Goal: Information Seeking & Learning: Check status

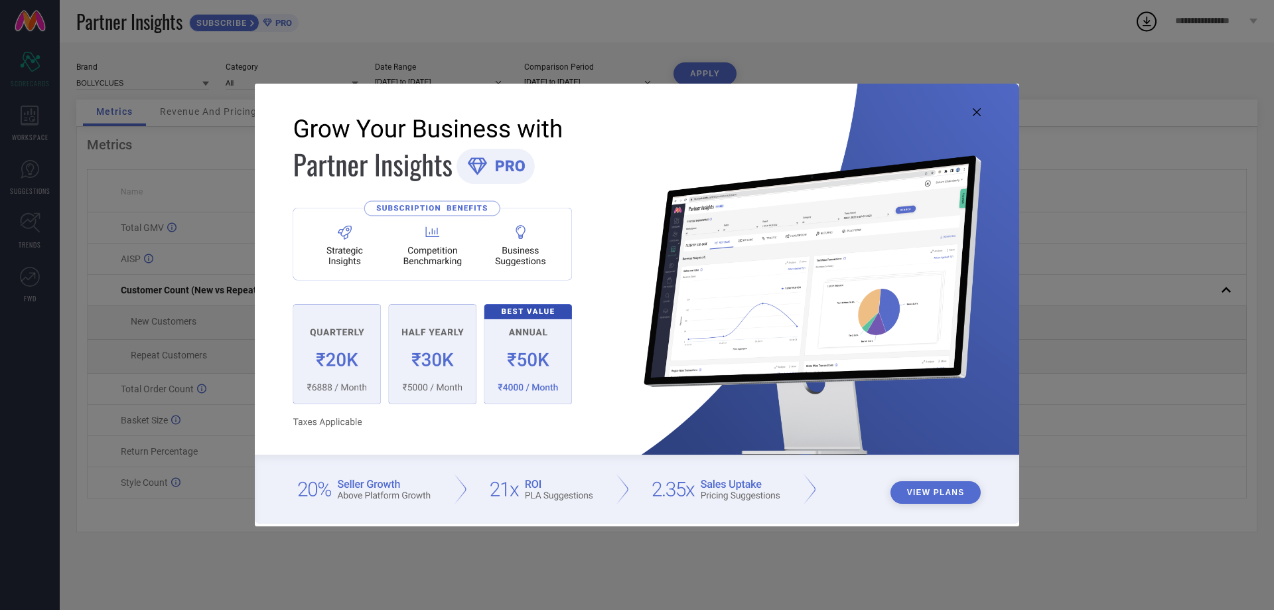
click at [975, 112] on icon at bounding box center [977, 112] width 8 height 8
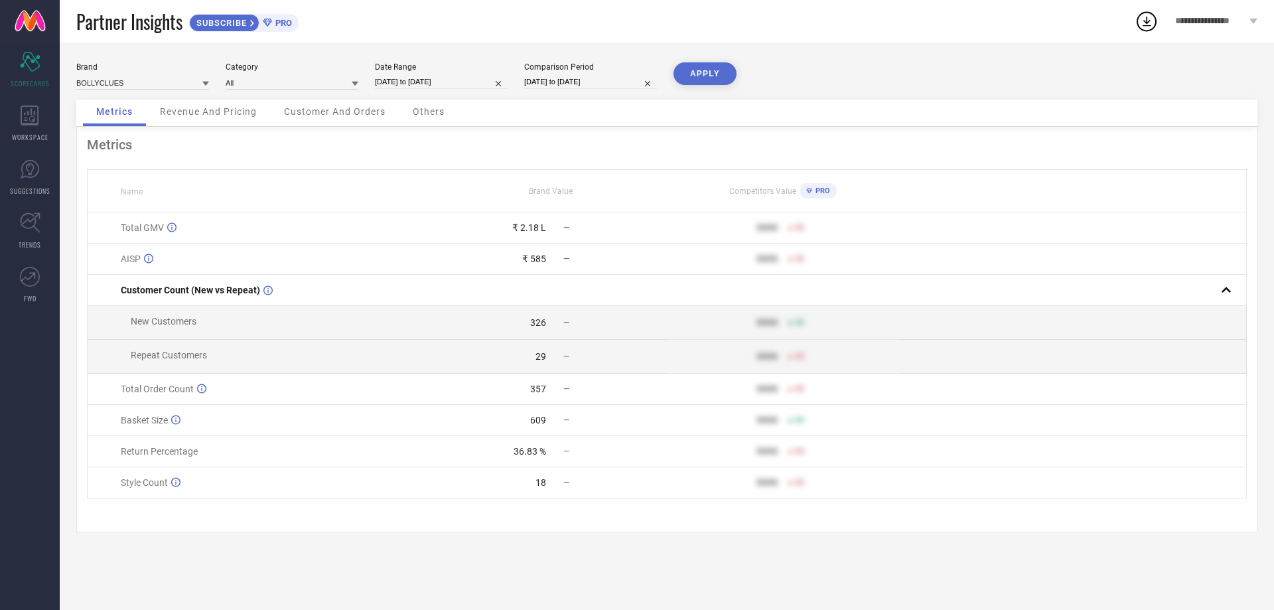
click at [342, 114] on span "Customer And Orders" at bounding box center [335, 111] width 102 height 11
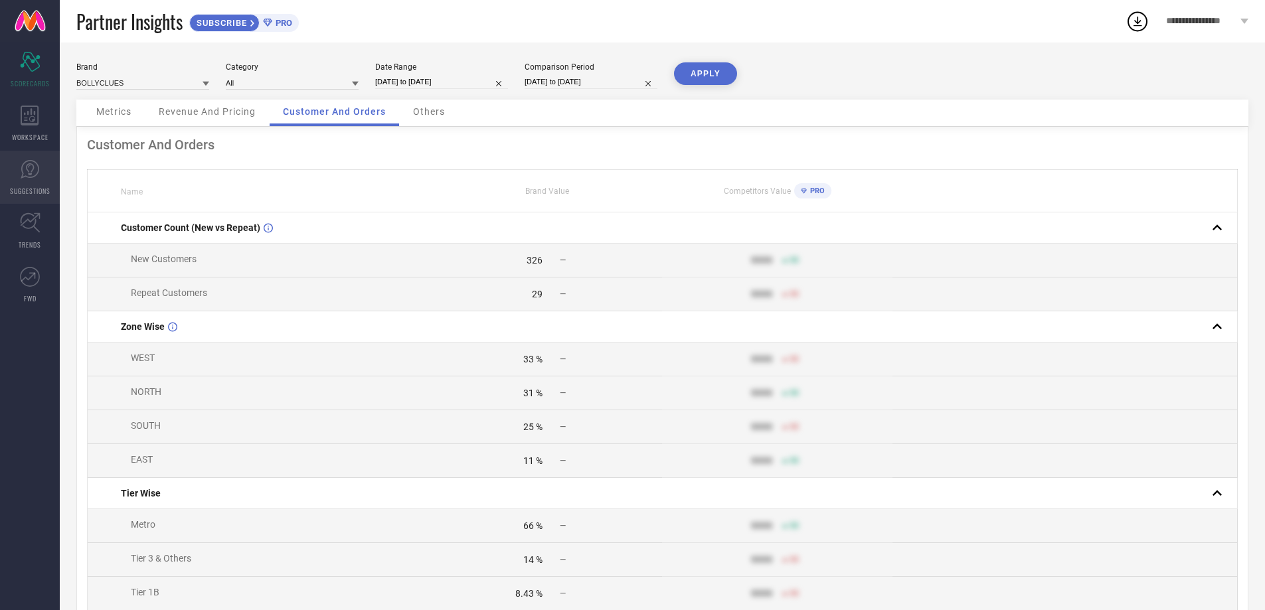
click at [30, 165] on icon at bounding box center [30, 169] width 8 height 12
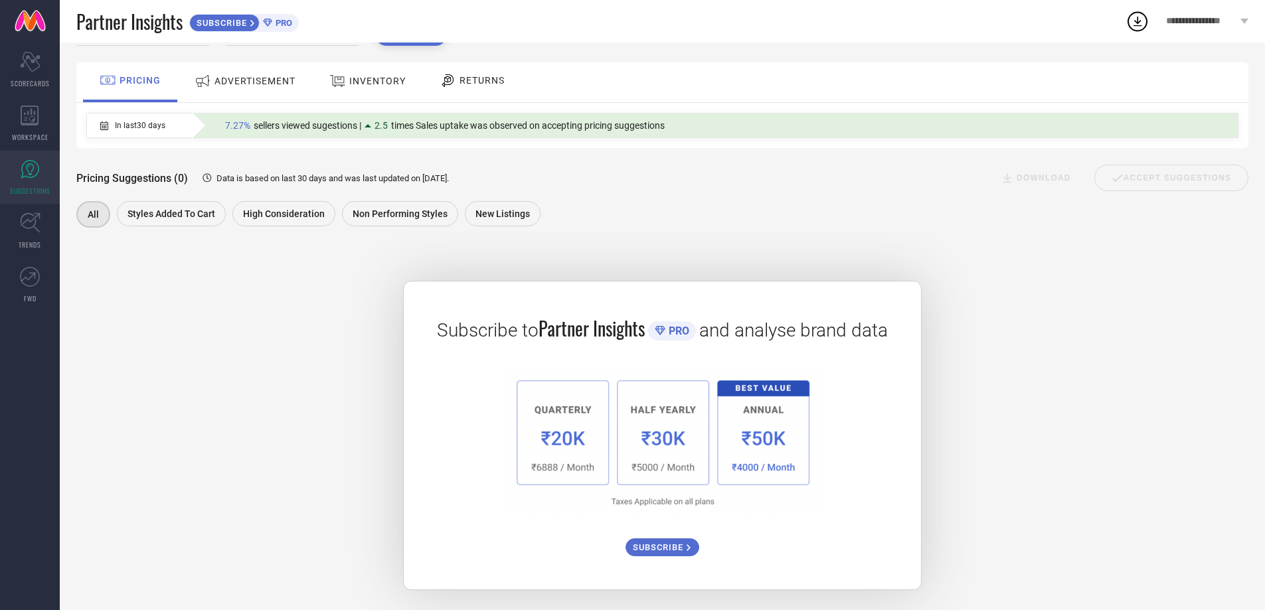
scroll to position [74, 0]
click at [514, 220] on div "New Listings" at bounding box center [503, 213] width 76 height 25
click at [38, 121] on icon at bounding box center [30, 116] width 18 height 20
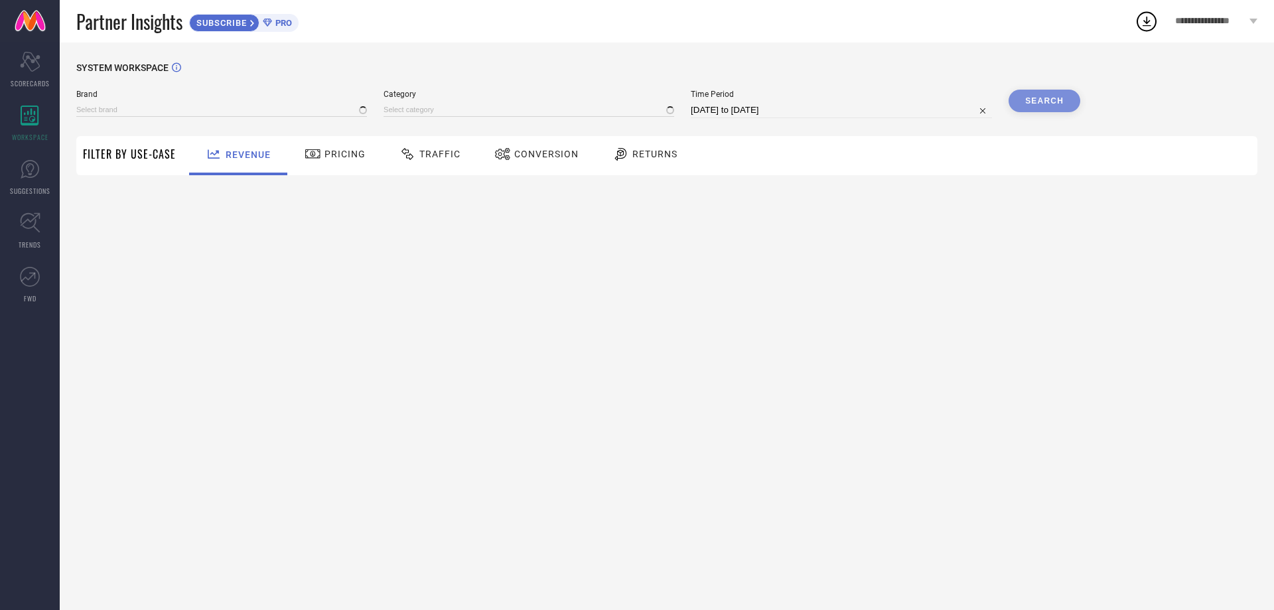
type input "BOLLYCLUES"
type input "All"
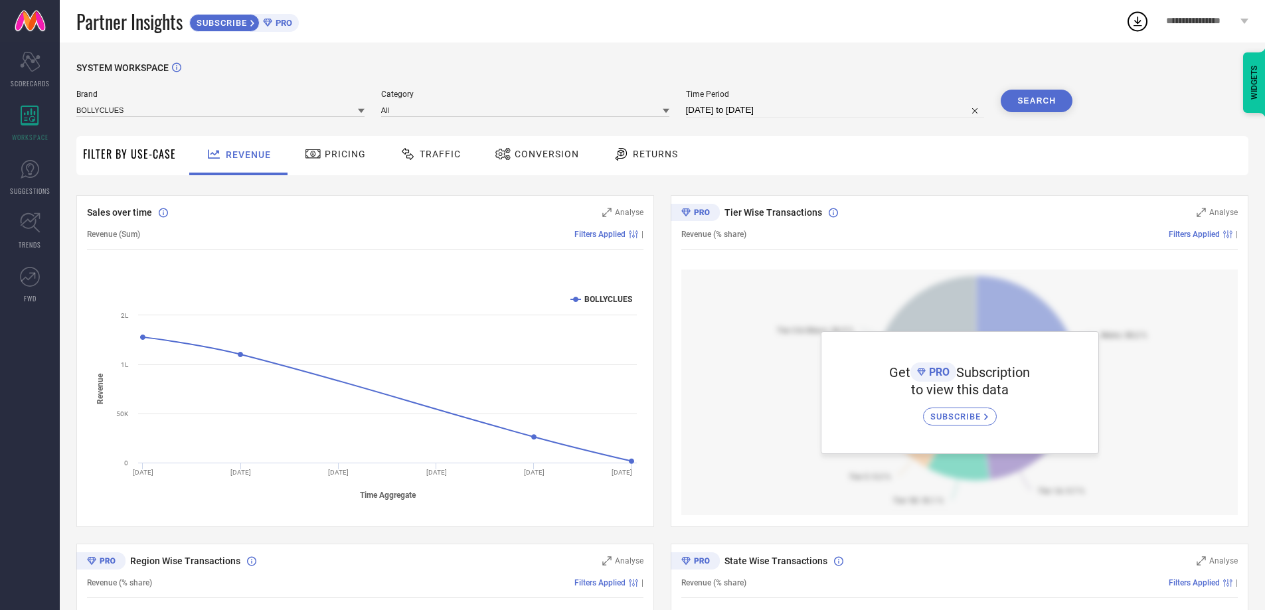
click at [653, 157] on span "Returns" at bounding box center [655, 154] width 45 height 11
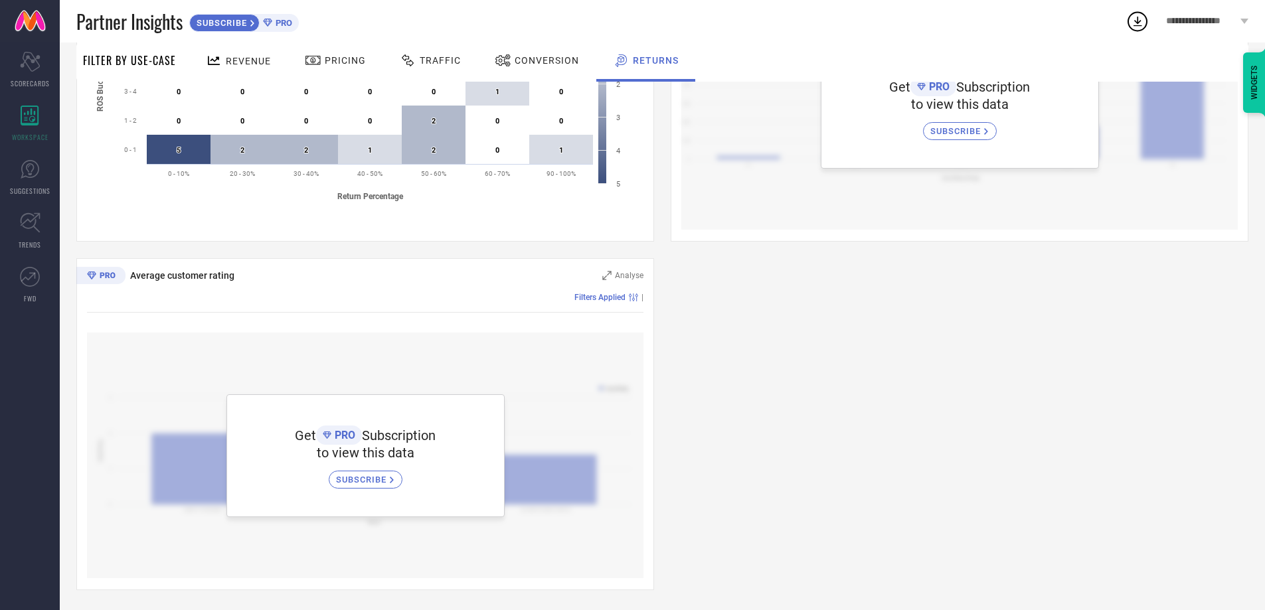
scroll to position [303, 0]
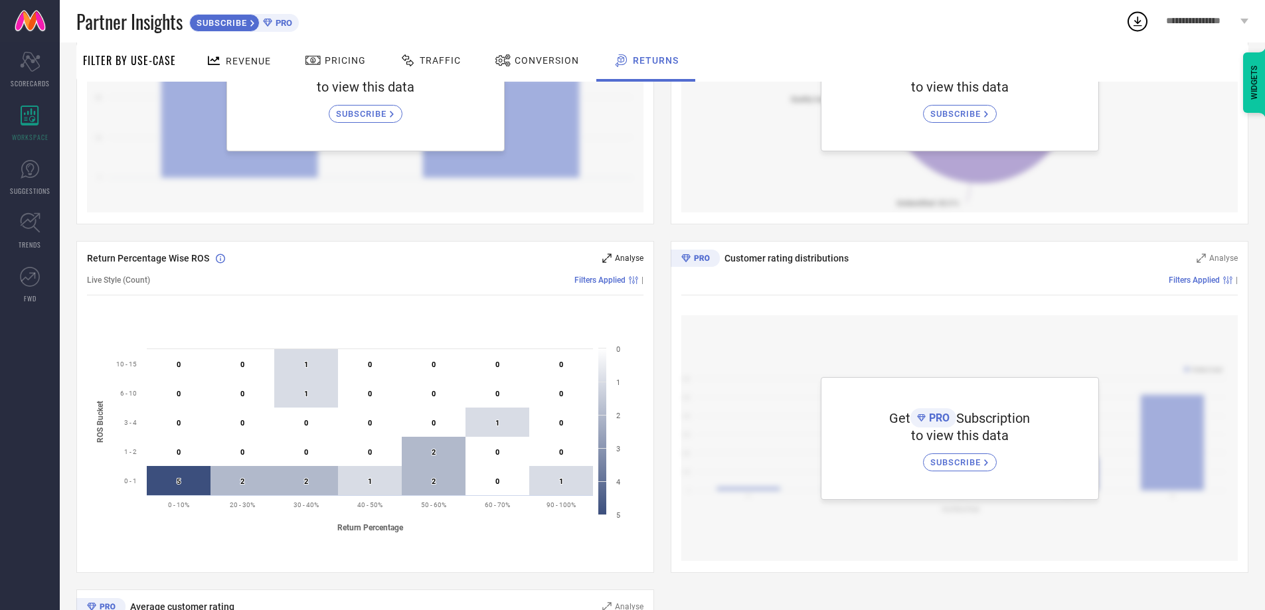
click at [607, 257] on icon at bounding box center [606, 258] width 9 height 9
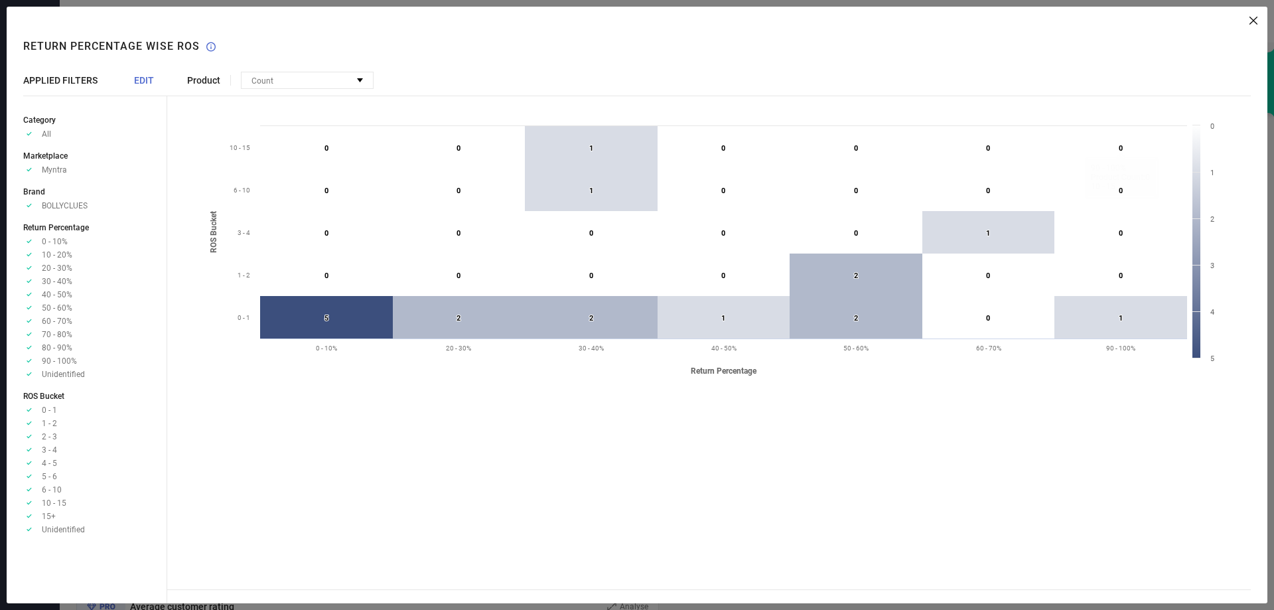
click at [1253, 21] on icon at bounding box center [1254, 21] width 8 height 8
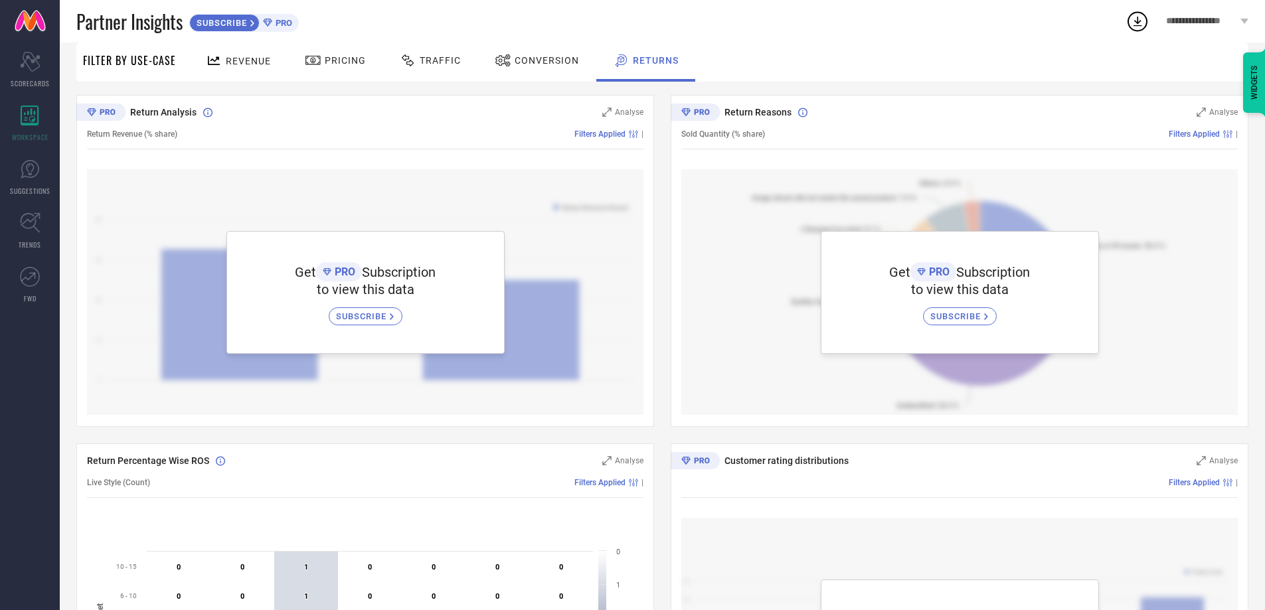
scroll to position [0, 0]
